Goal: Check status: Verify the current state of an ongoing process or item

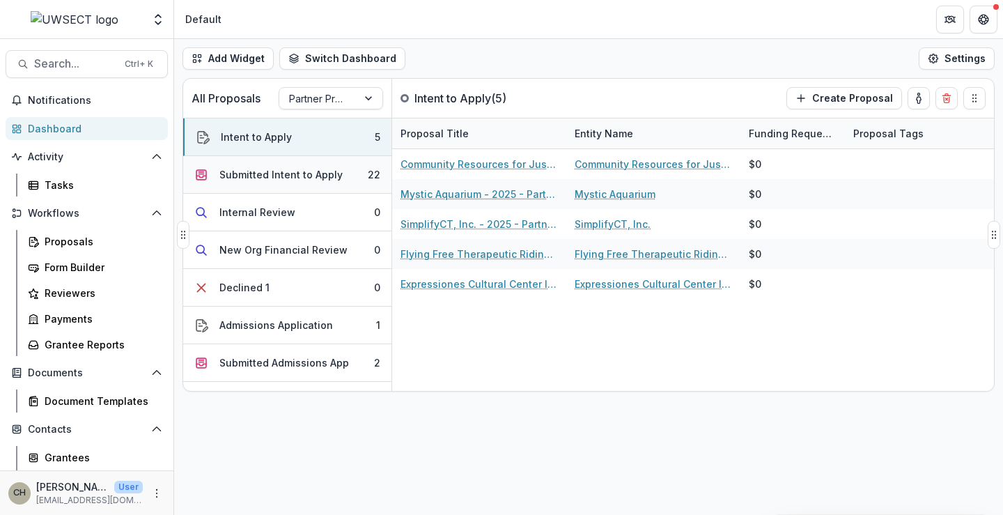
click at [276, 179] on div "Submitted Intent to Apply" at bounding box center [280, 174] width 123 height 15
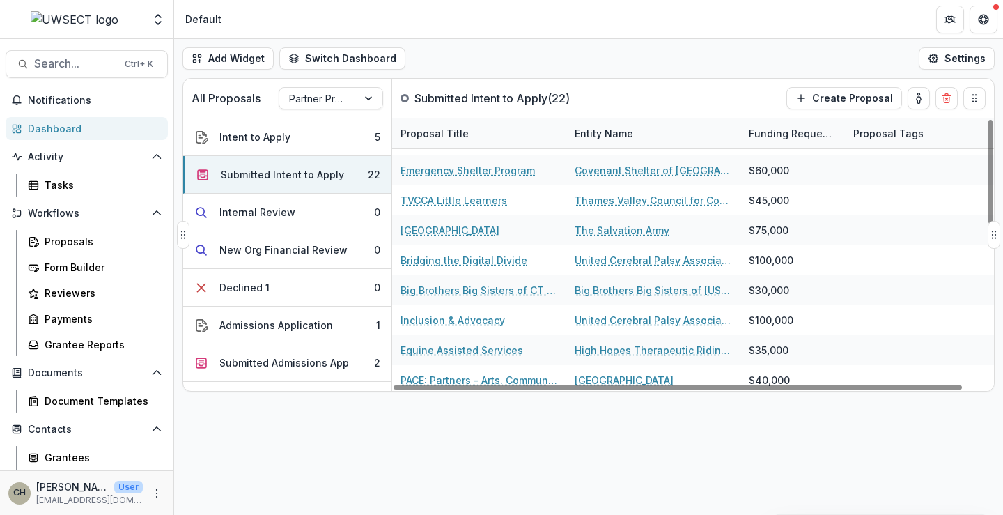
scroll to position [417, 0]
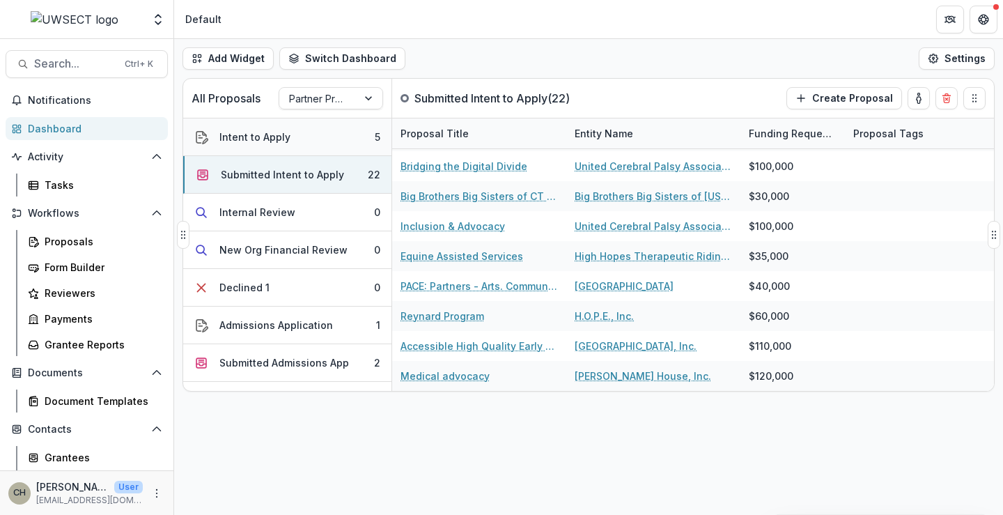
click at [302, 139] on button "Intent to Apply 5" at bounding box center [287, 137] width 208 height 38
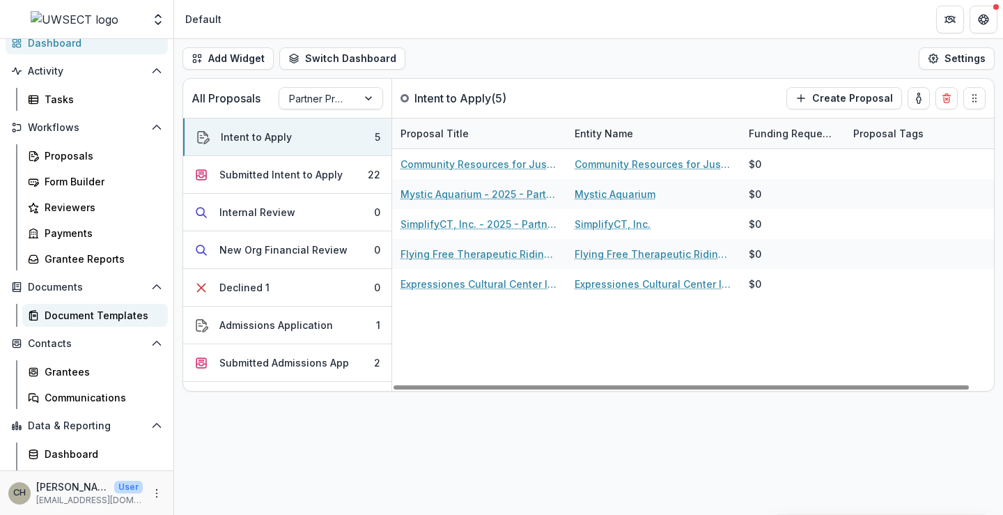
scroll to position [107, 0]
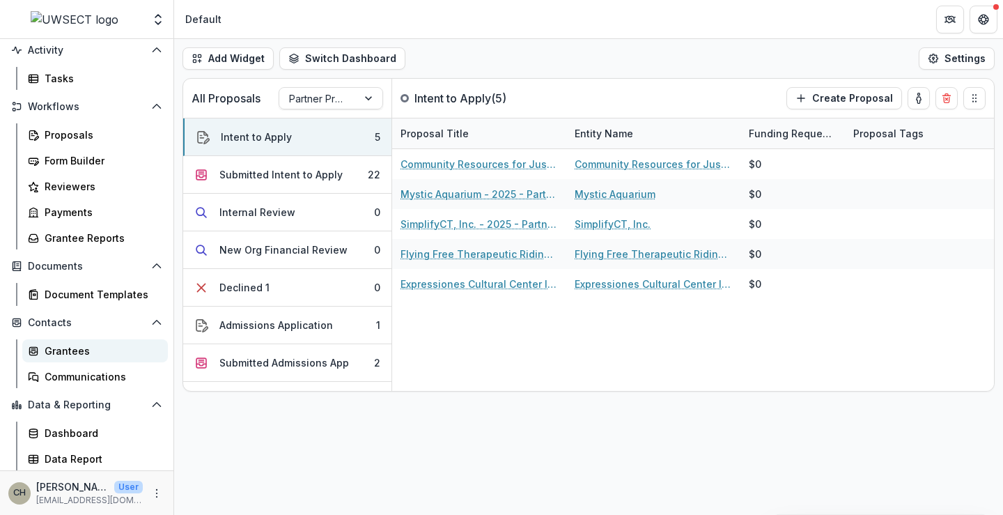
click at [72, 350] on div "Grantees" at bounding box center [101, 350] width 112 height 15
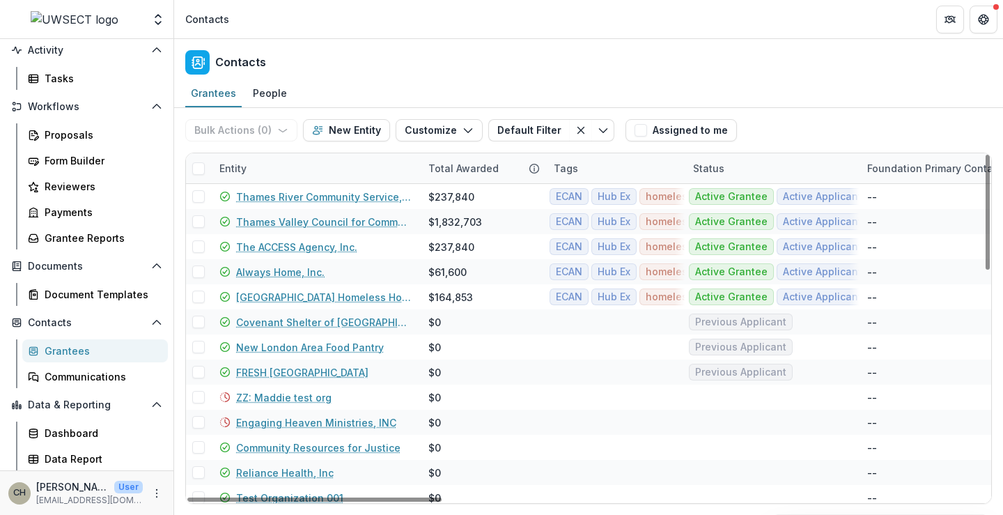
click at [232, 167] on div "Entity" at bounding box center [233, 168] width 44 height 15
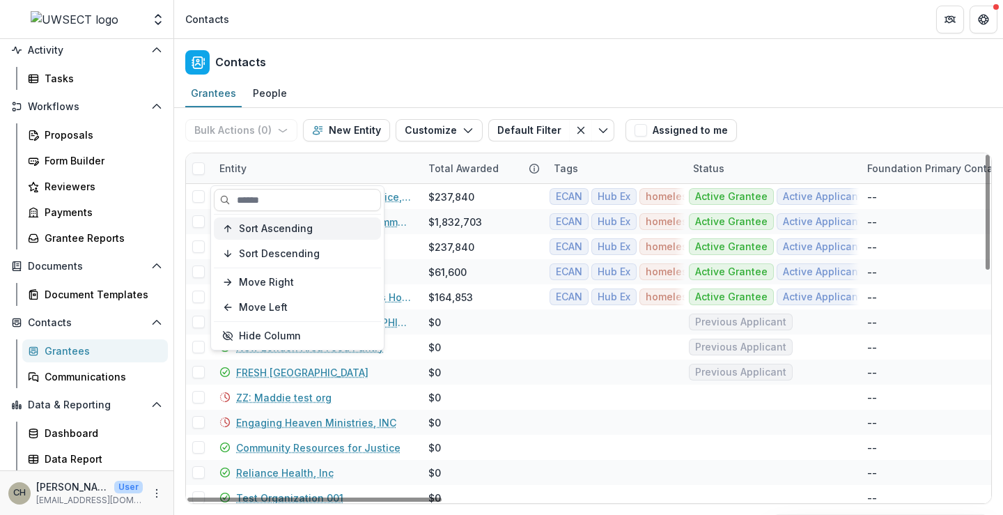
click at [248, 230] on span "Sort Ascending" at bounding box center [276, 229] width 74 height 12
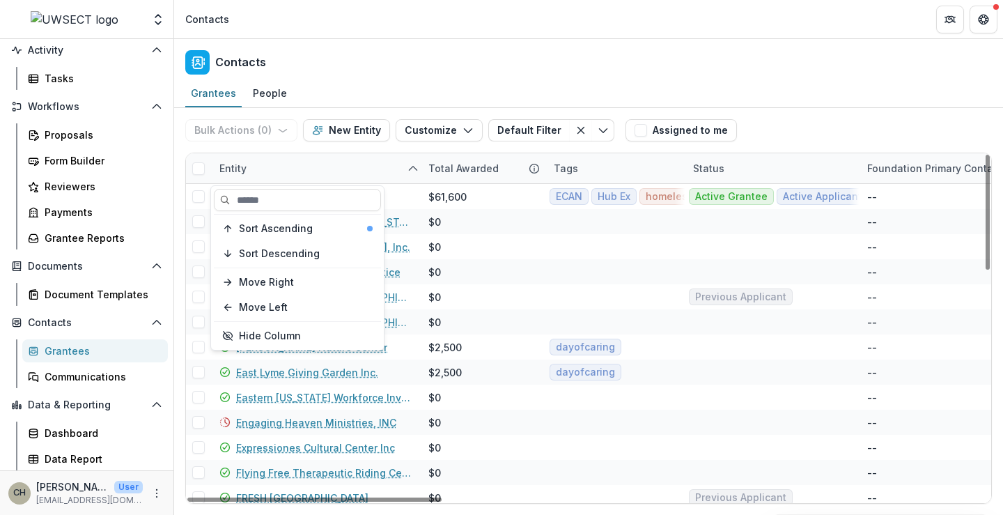
click at [328, 155] on div "Entity" at bounding box center [315, 168] width 209 height 30
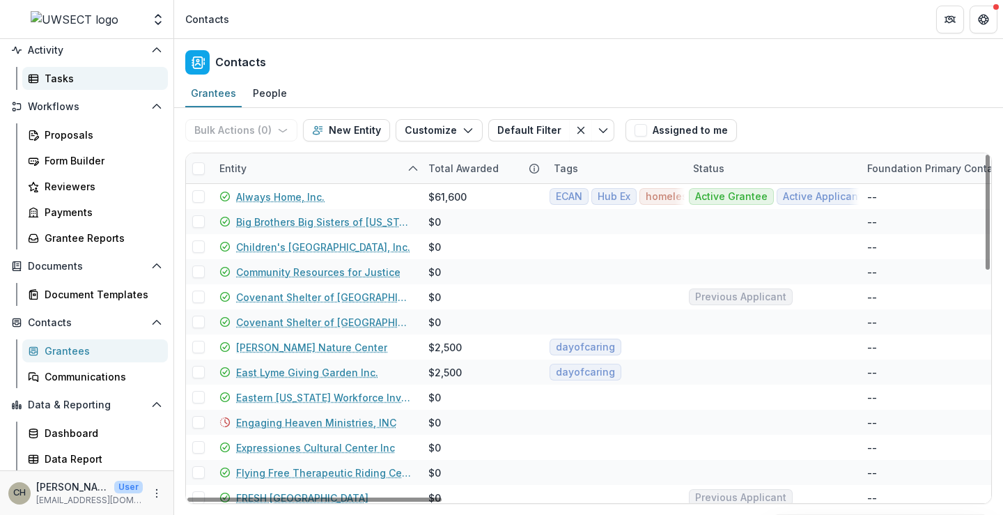
click at [79, 85] on div "Tasks" at bounding box center [101, 78] width 112 height 15
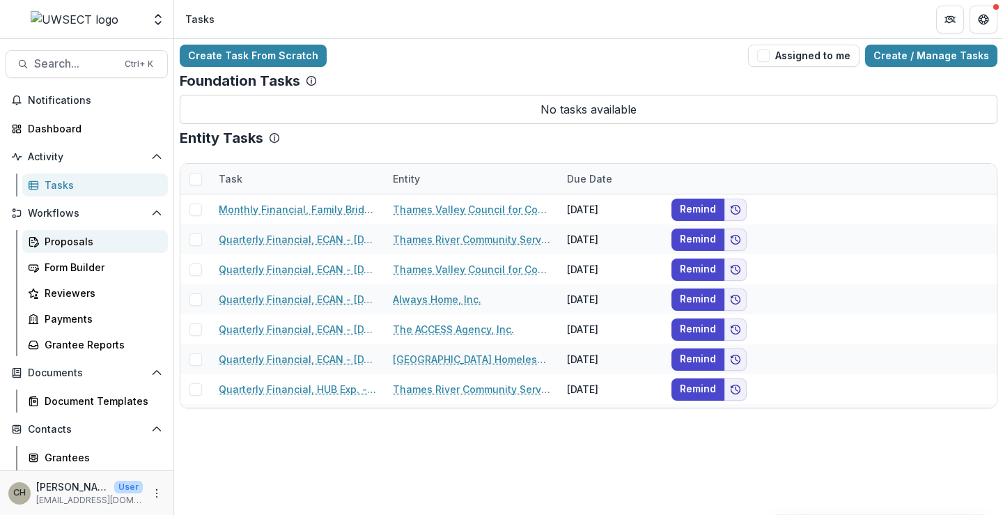
click at [79, 241] on div "Proposals" at bounding box center [101, 241] width 112 height 15
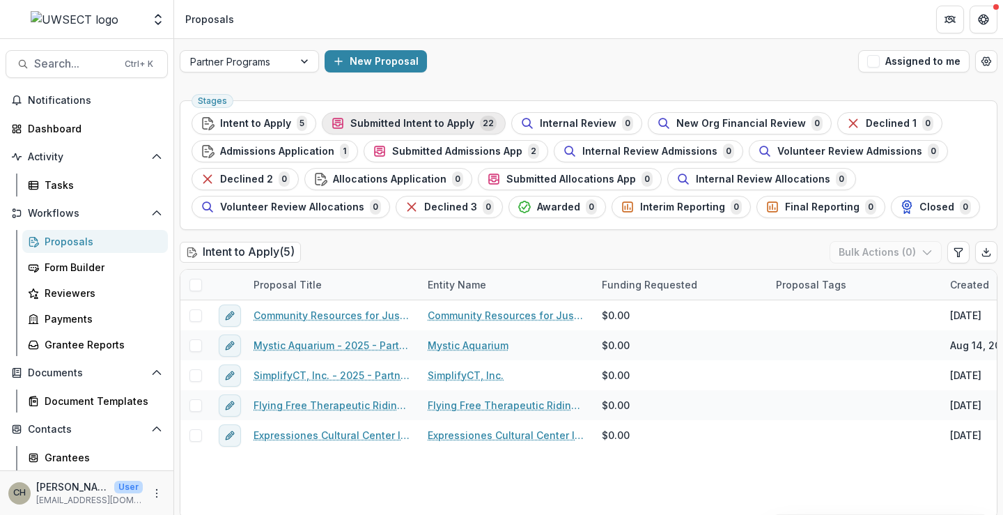
click at [352, 124] on span "Submitted Intent to Apply" at bounding box center [412, 124] width 124 height 12
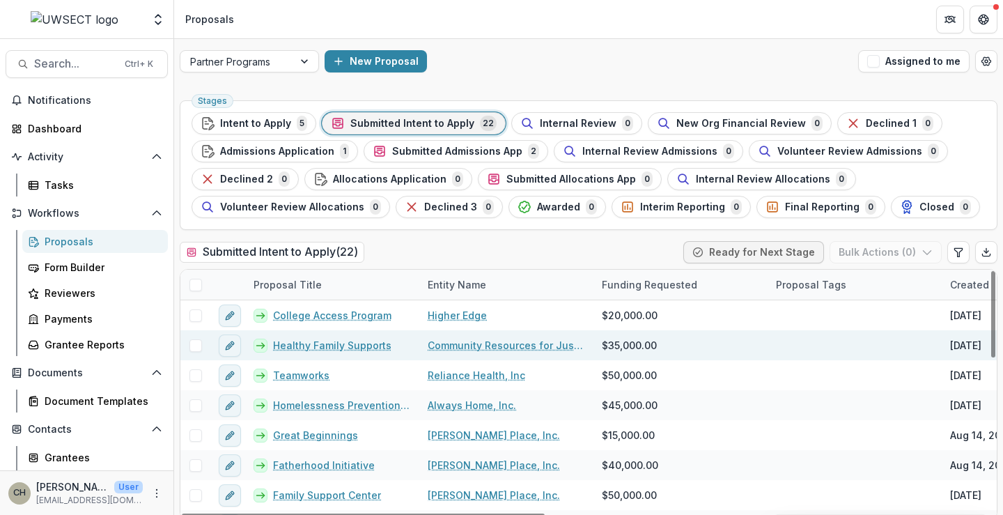
click at [376, 343] on link "Healthy Family Supports" at bounding box center [332, 345] width 118 height 15
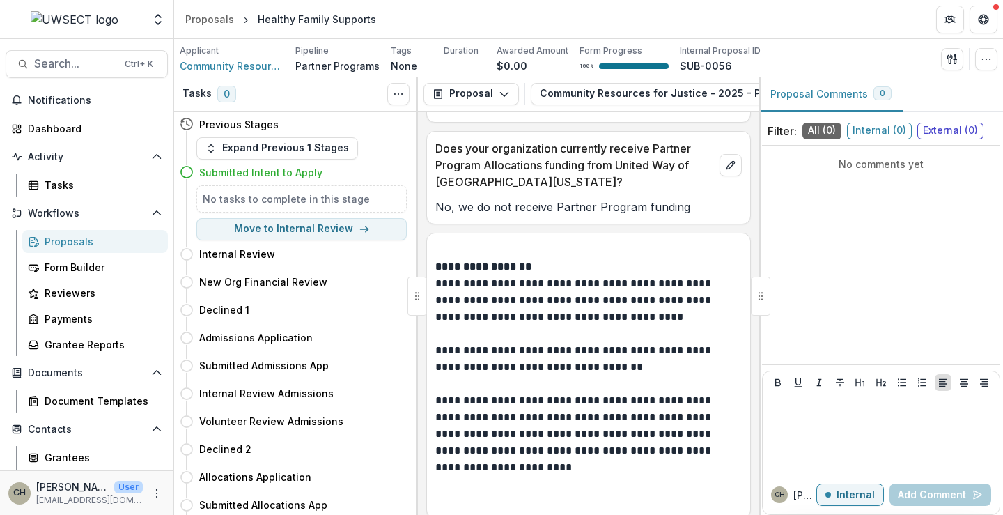
scroll to position [1070, 0]
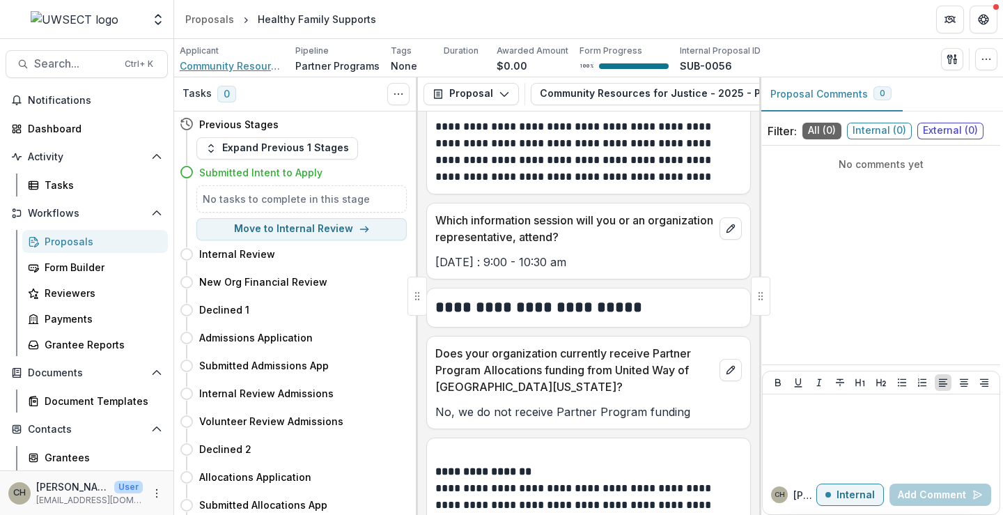
click at [237, 63] on span "Community Resources for Justice" at bounding box center [232, 66] width 104 height 15
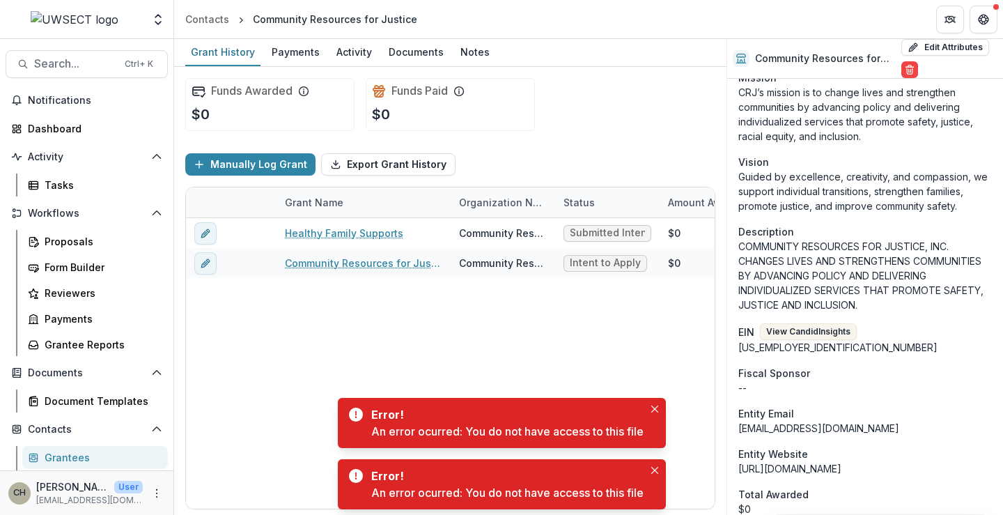
scroll to position [70, 0]
